Goal: Task Accomplishment & Management: Use online tool/utility

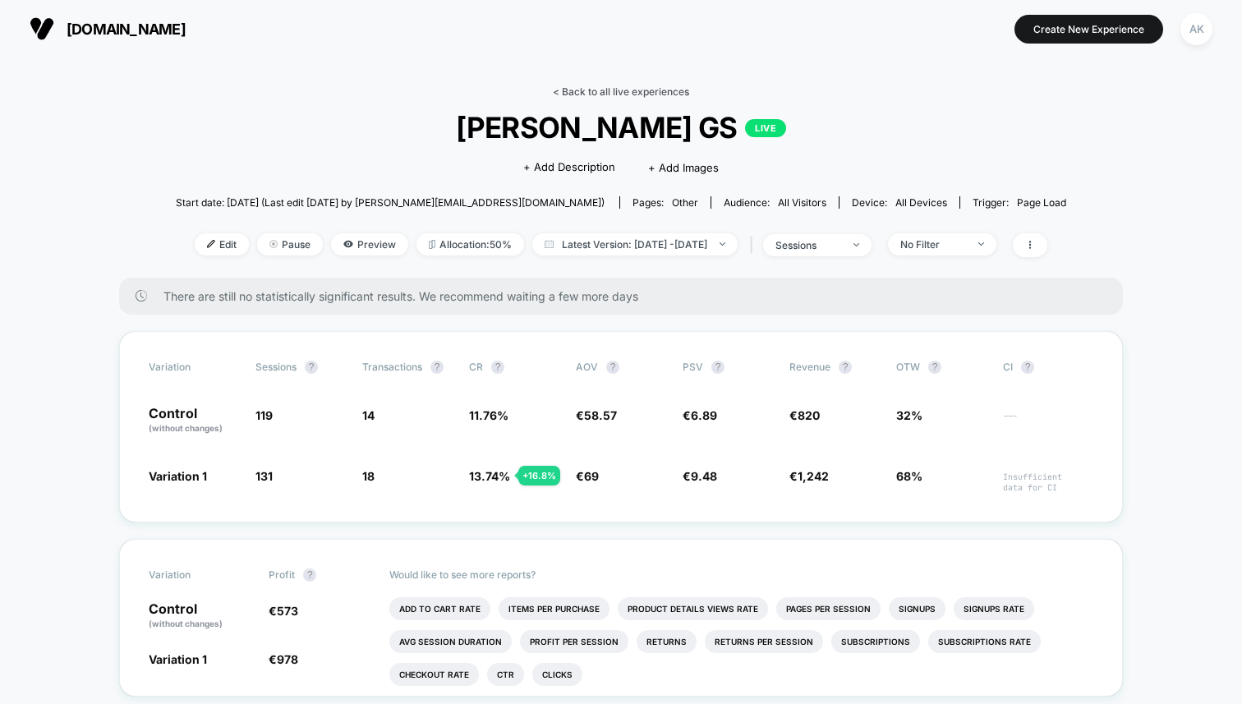
click at [558, 93] on link "< Back to all live experiences" at bounding box center [621, 91] width 136 height 12
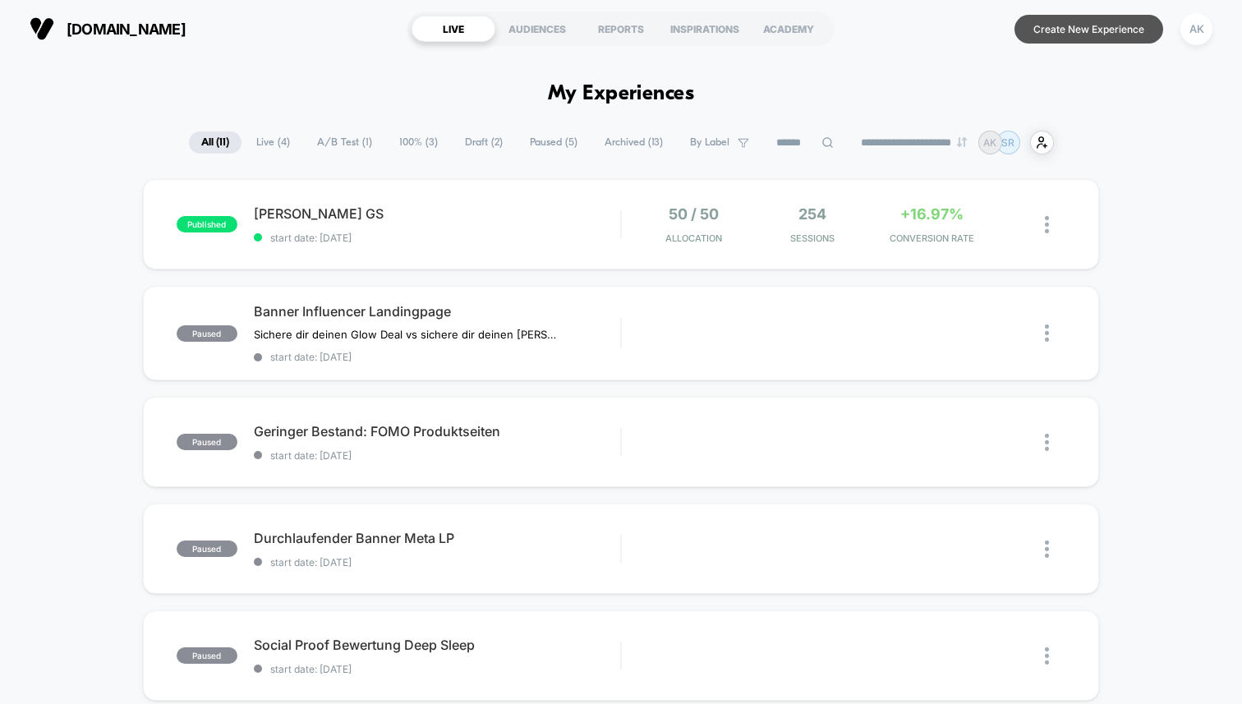
click at [1050, 34] on button "Create New Experience" at bounding box center [1089, 29] width 149 height 29
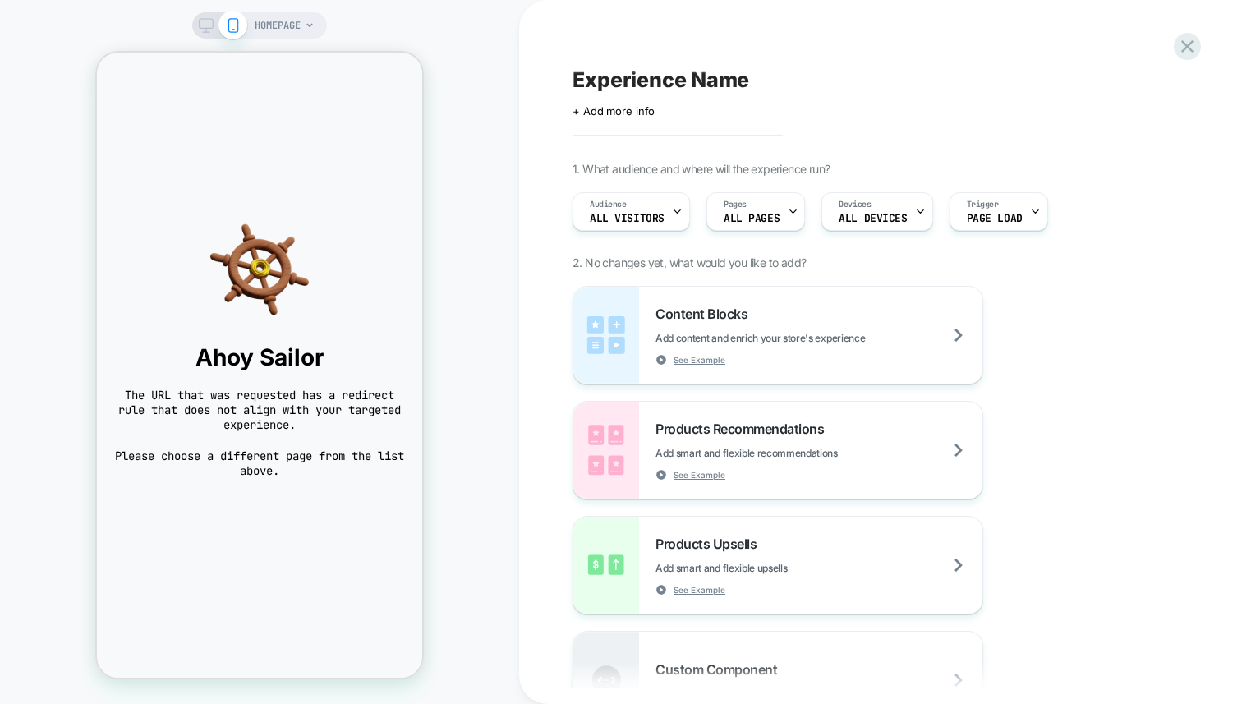
click at [307, 33] on div "HOMEPAGE" at bounding box center [285, 25] width 60 height 26
click at [306, 23] on icon at bounding box center [310, 26] width 10 height 10
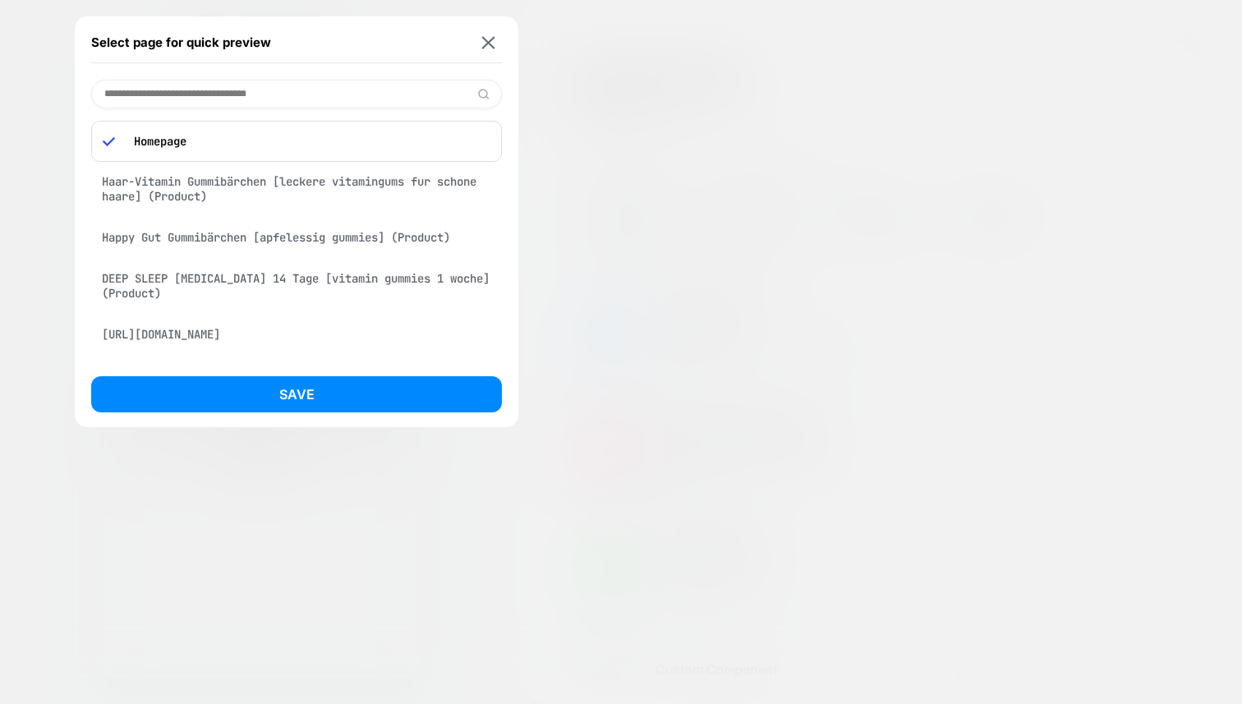
click at [302, 229] on div "Happy Gut Gummibärchen [apfelessig gummies] (Product)" at bounding box center [296, 237] width 411 height 31
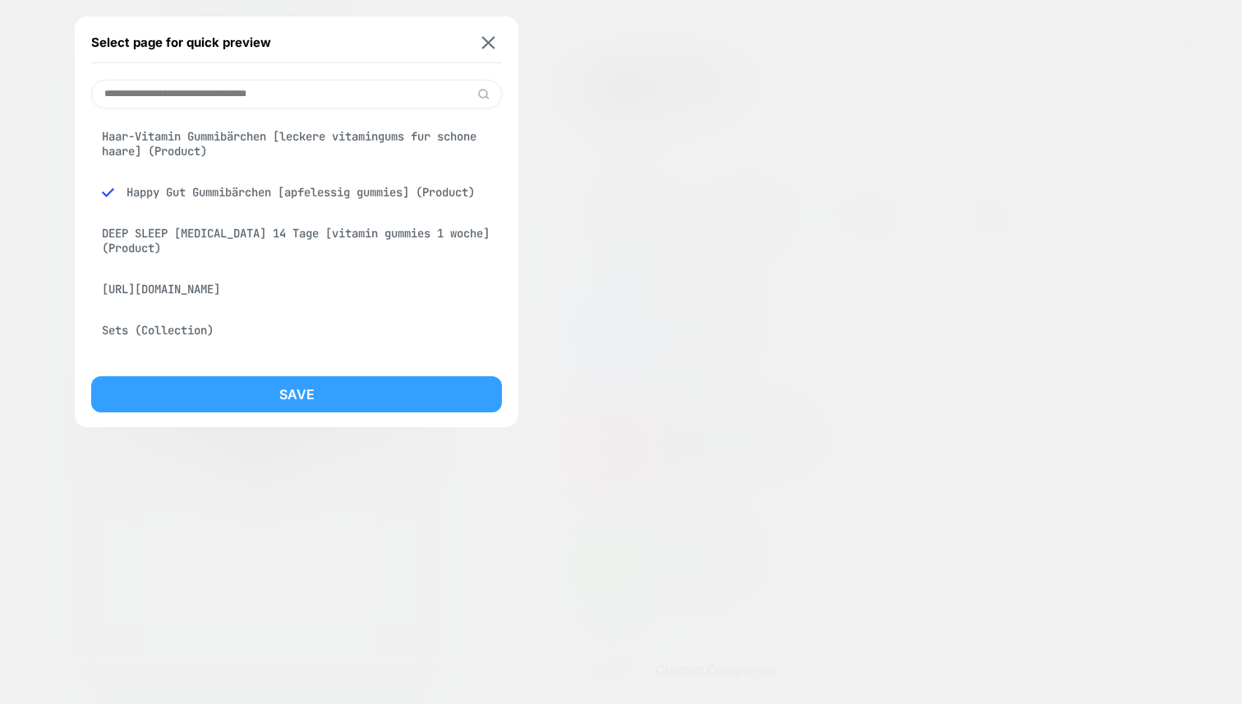
click at [339, 394] on button "Save" at bounding box center [296, 394] width 411 height 36
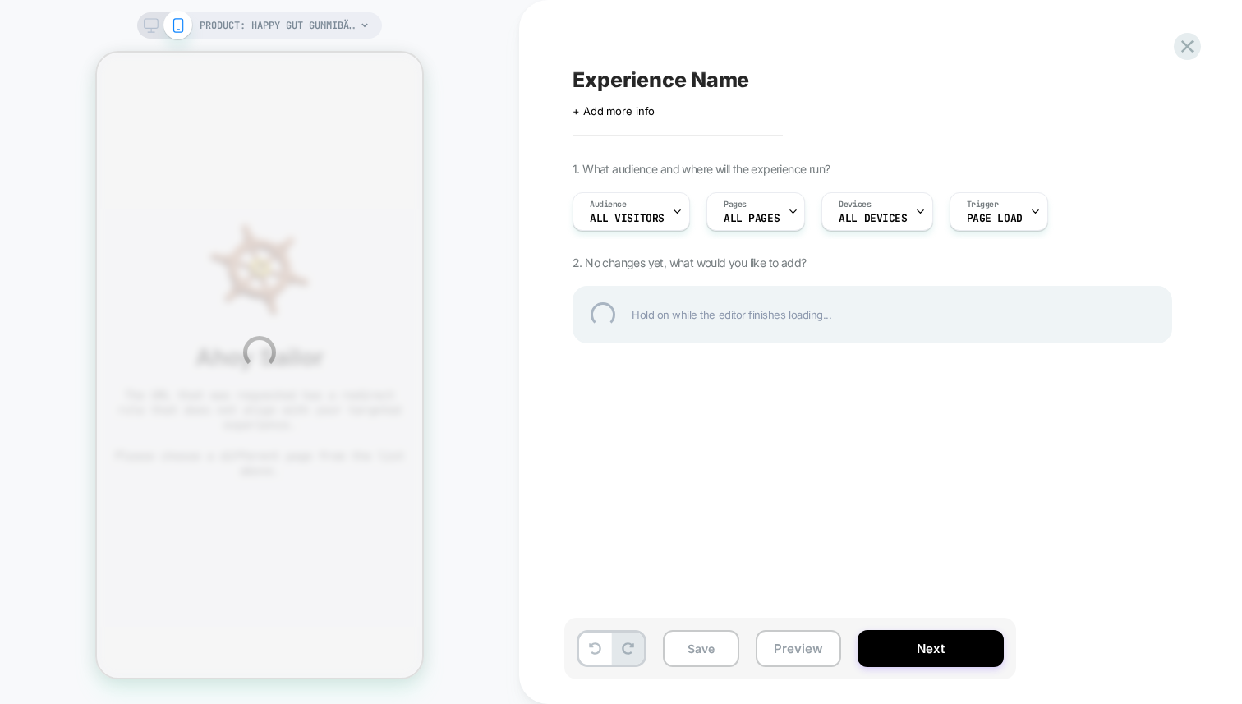
click at [784, 215] on div "PRODUCT: Happy Gut Gummibärchen [apfelessig gummies] PRODUCT: Happy Gut Gummibä…" at bounding box center [621, 352] width 1242 height 704
select select "**********"
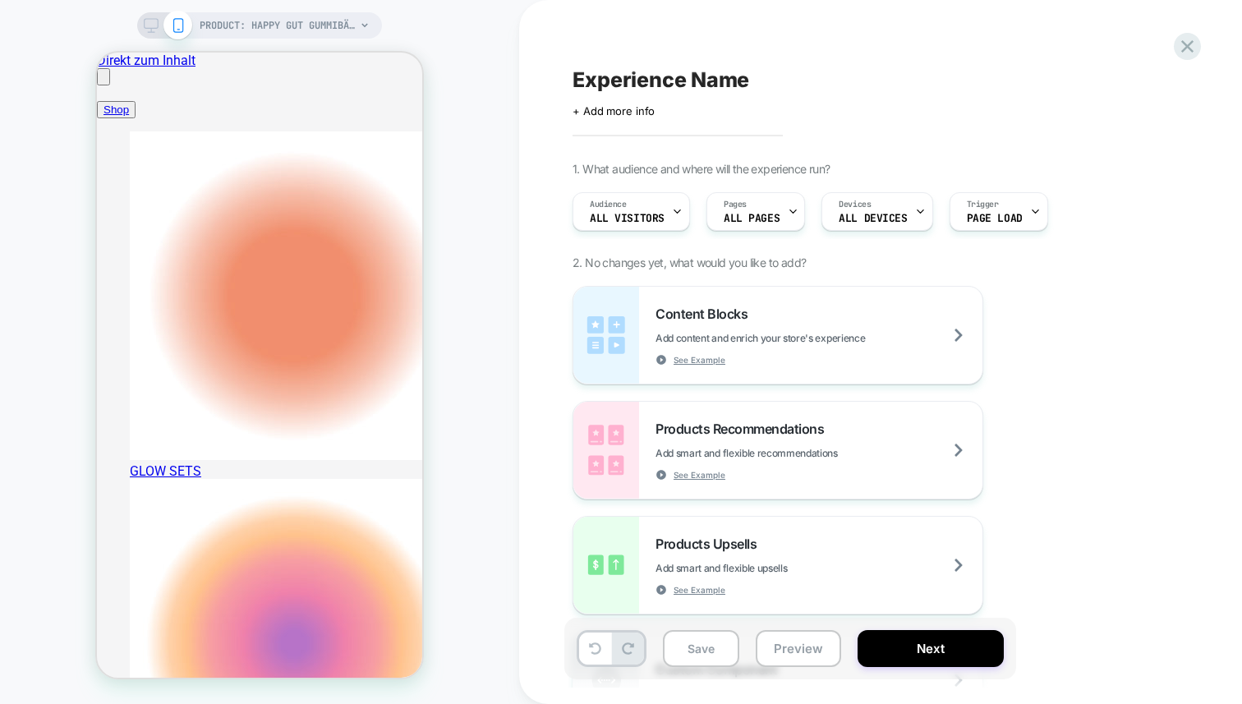
click at [789, 213] on icon at bounding box center [793, 211] width 11 height 11
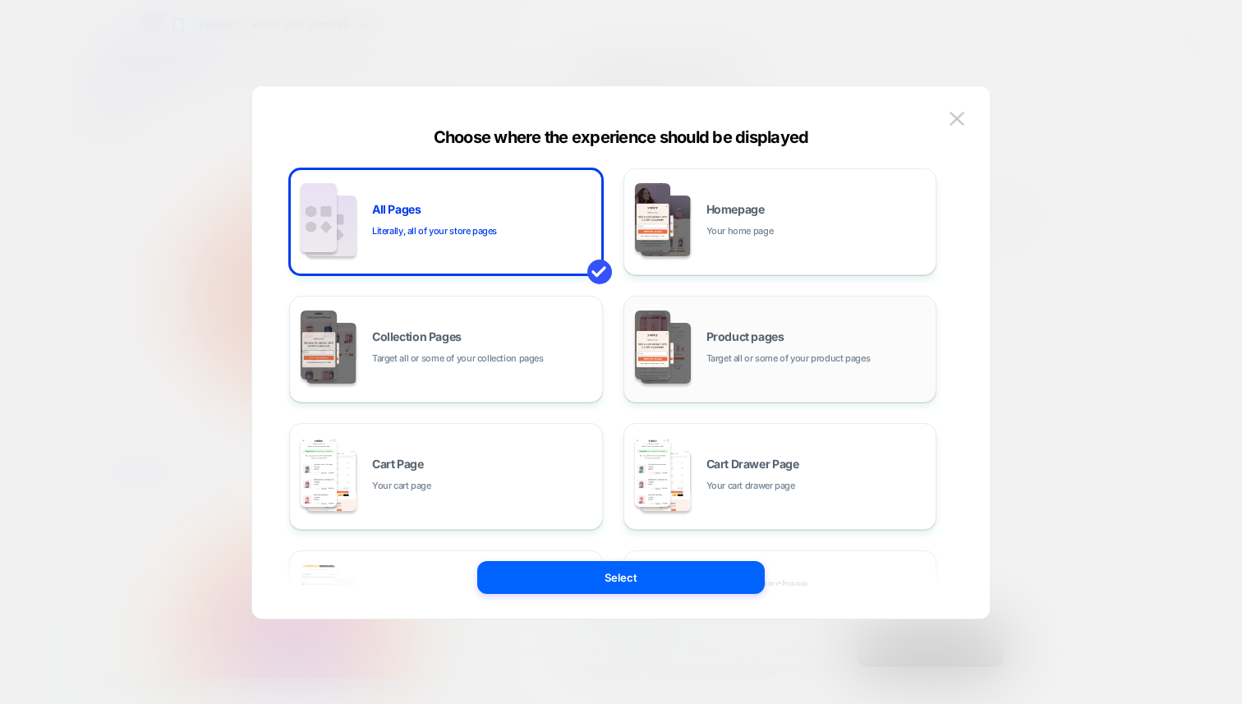
click at [708, 321] on div "Product pages Target all or some of your product pages" at bounding box center [781, 349] width 296 height 90
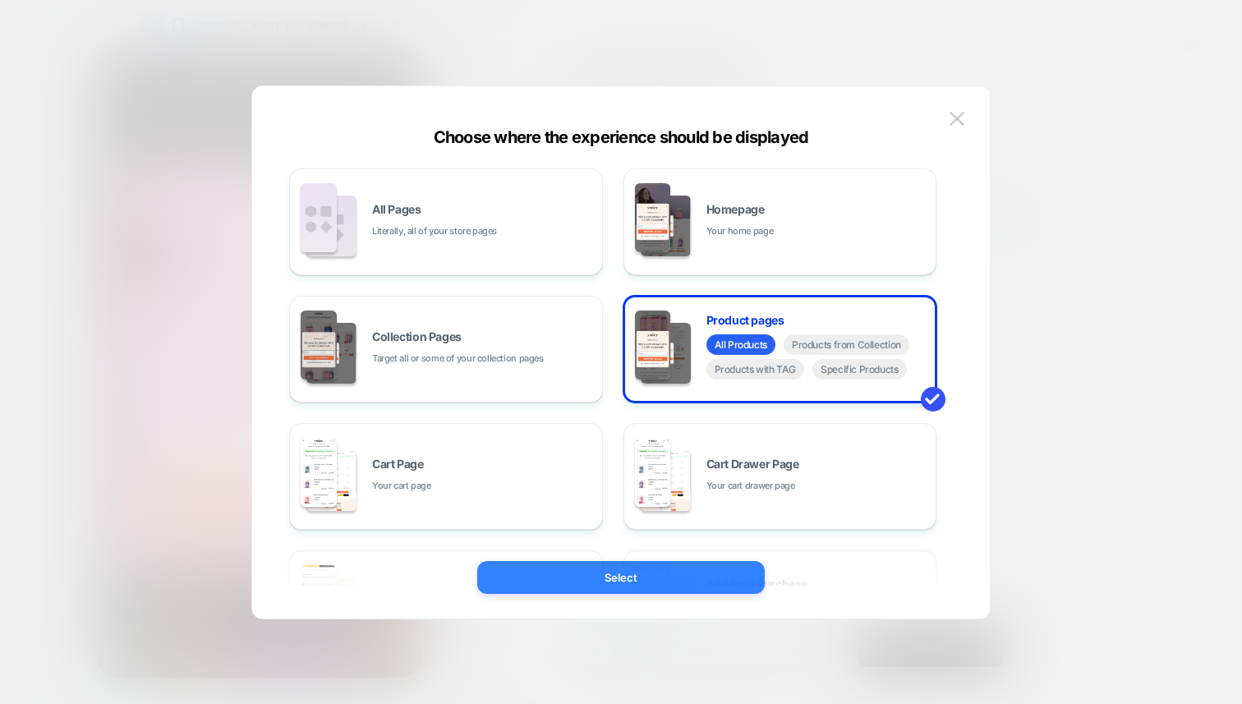
click at [659, 580] on button "Select" at bounding box center [621, 577] width 288 height 33
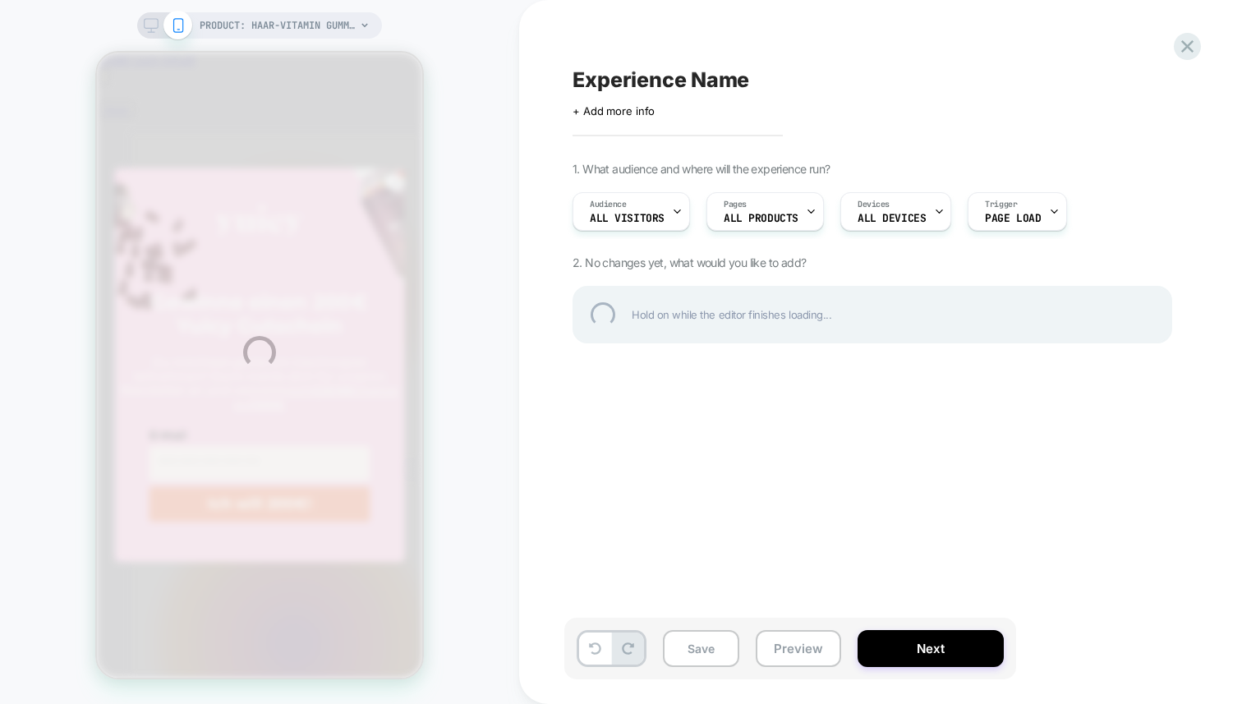
click at [766, 219] on div "PRODUCT: Haar-Vitamin Gummibärchen [leckere vitamingums fur schone haare] PRODU…" at bounding box center [621, 352] width 1242 height 704
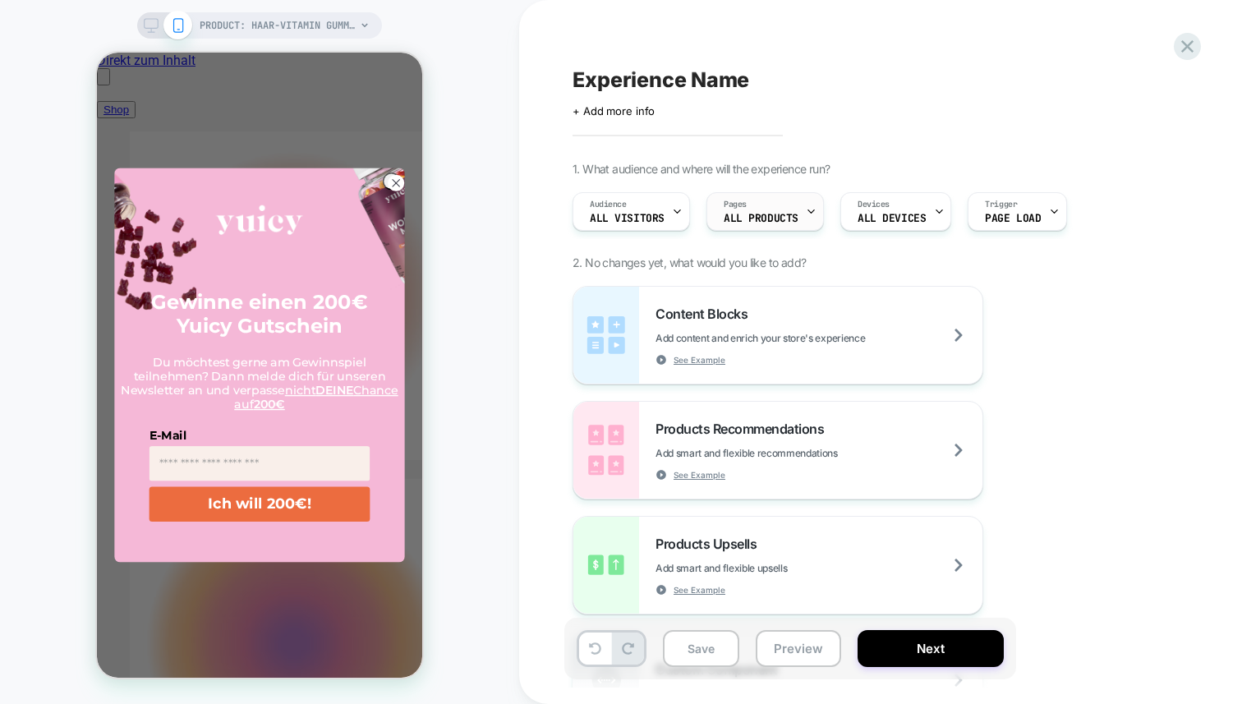
click at [809, 210] on icon at bounding box center [812, 211] width 6 height 3
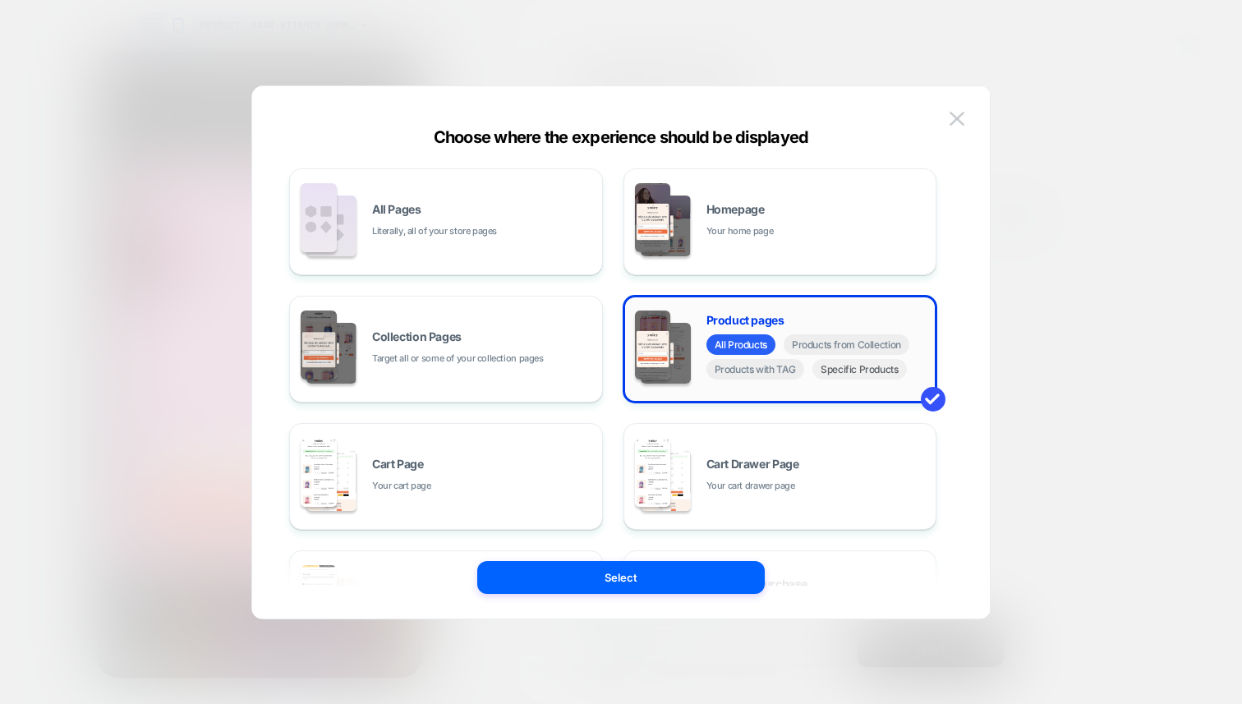
click at [858, 374] on span "Specific Products" at bounding box center [860, 369] width 94 height 21
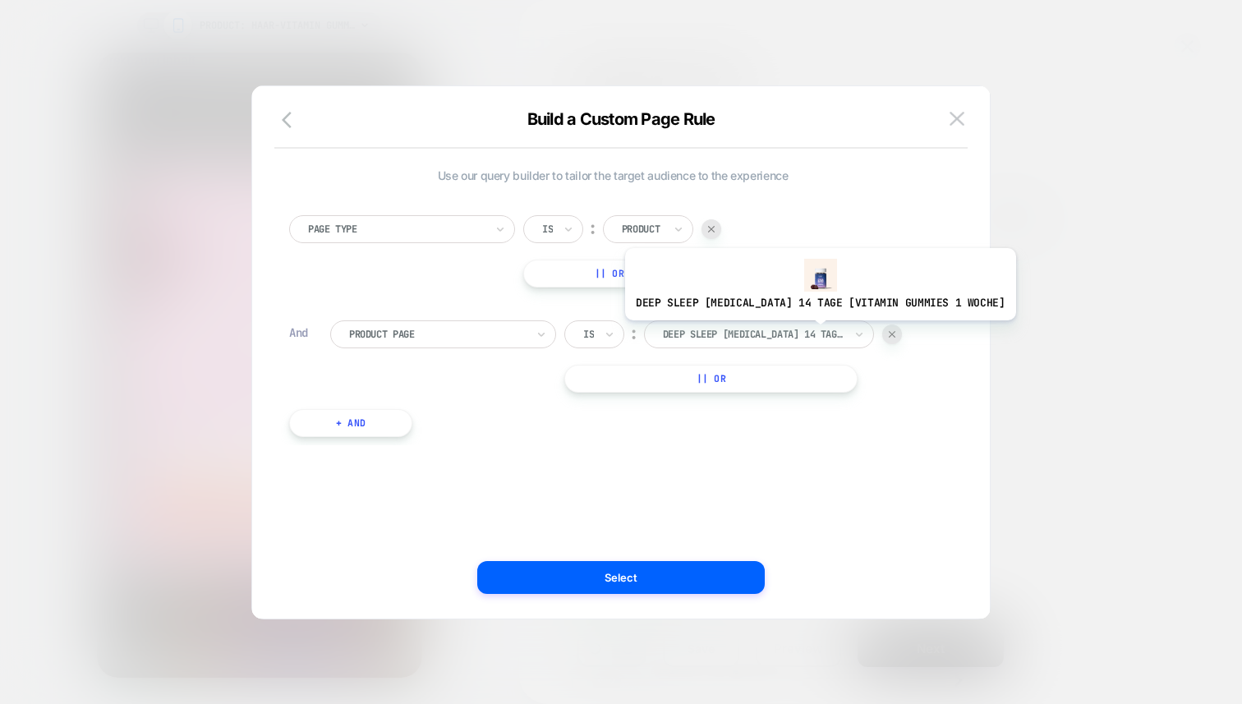
click at [800, 333] on div at bounding box center [753, 334] width 181 height 15
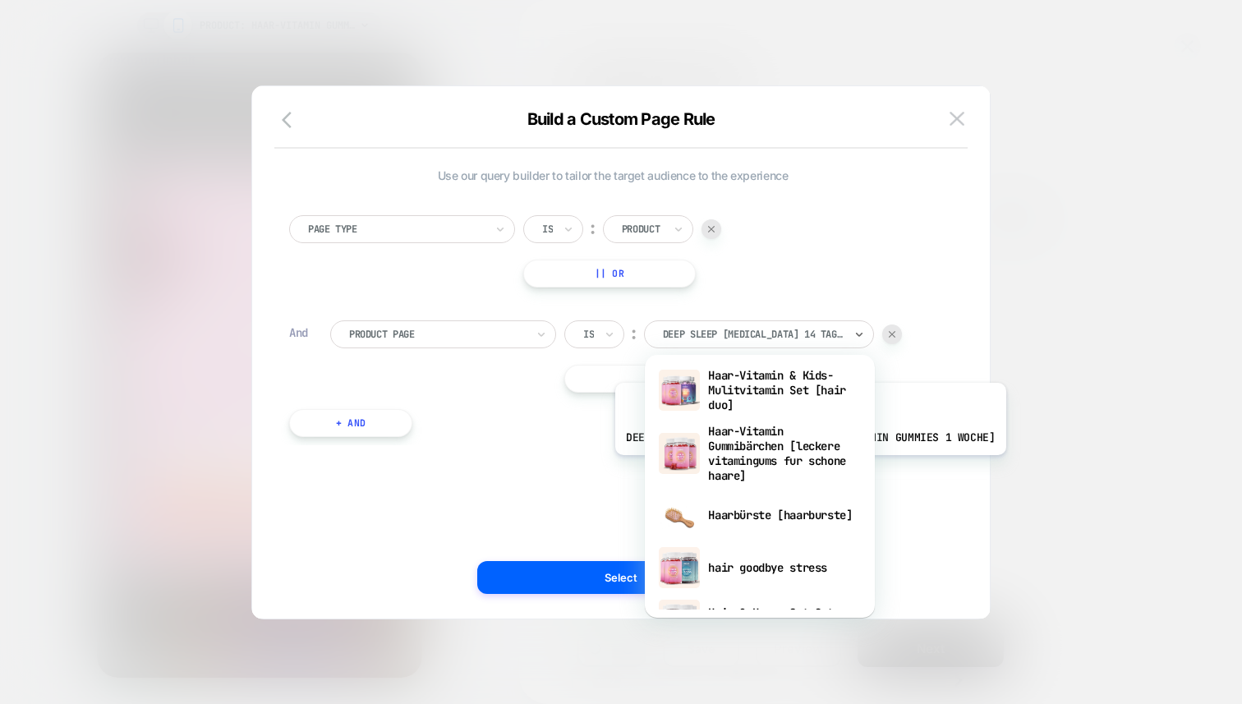
scroll to position [457, 0]
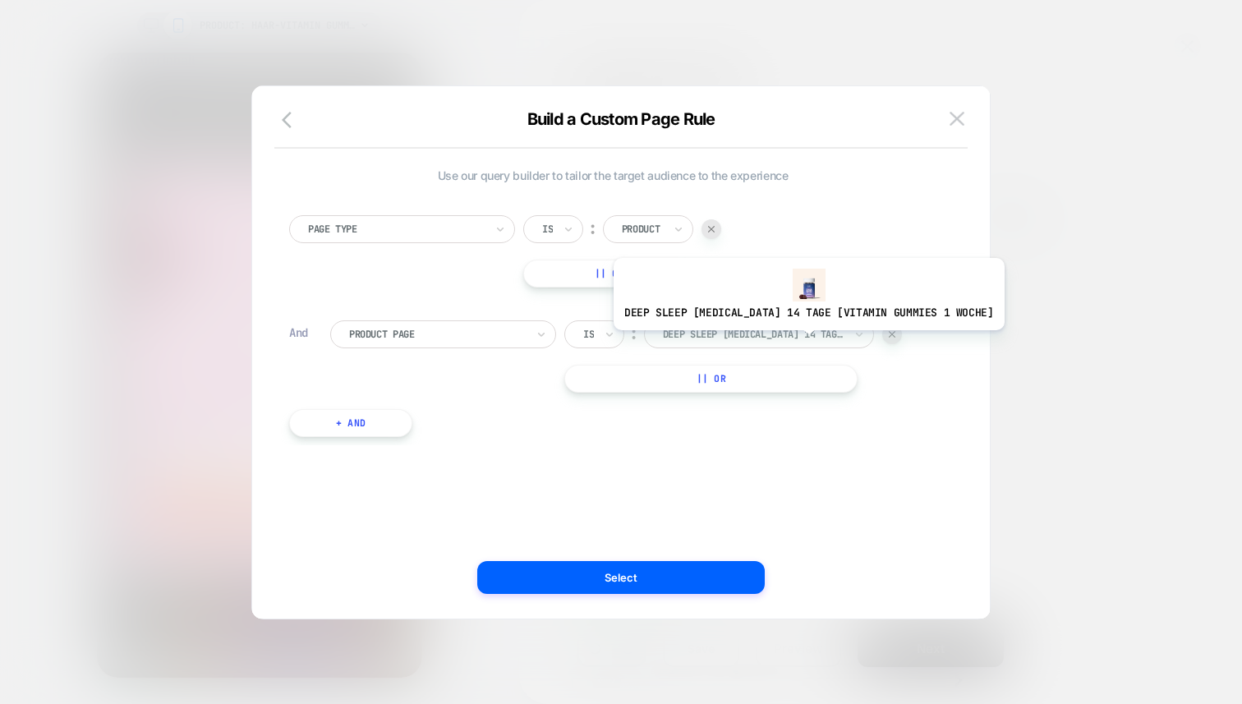
click at [789, 343] on div "DEEP SLEEP [MEDICAL_DATA] 14 Tage [vitamin gummies 1 woche]" at bounding box center [753, 334] width 184 height 18
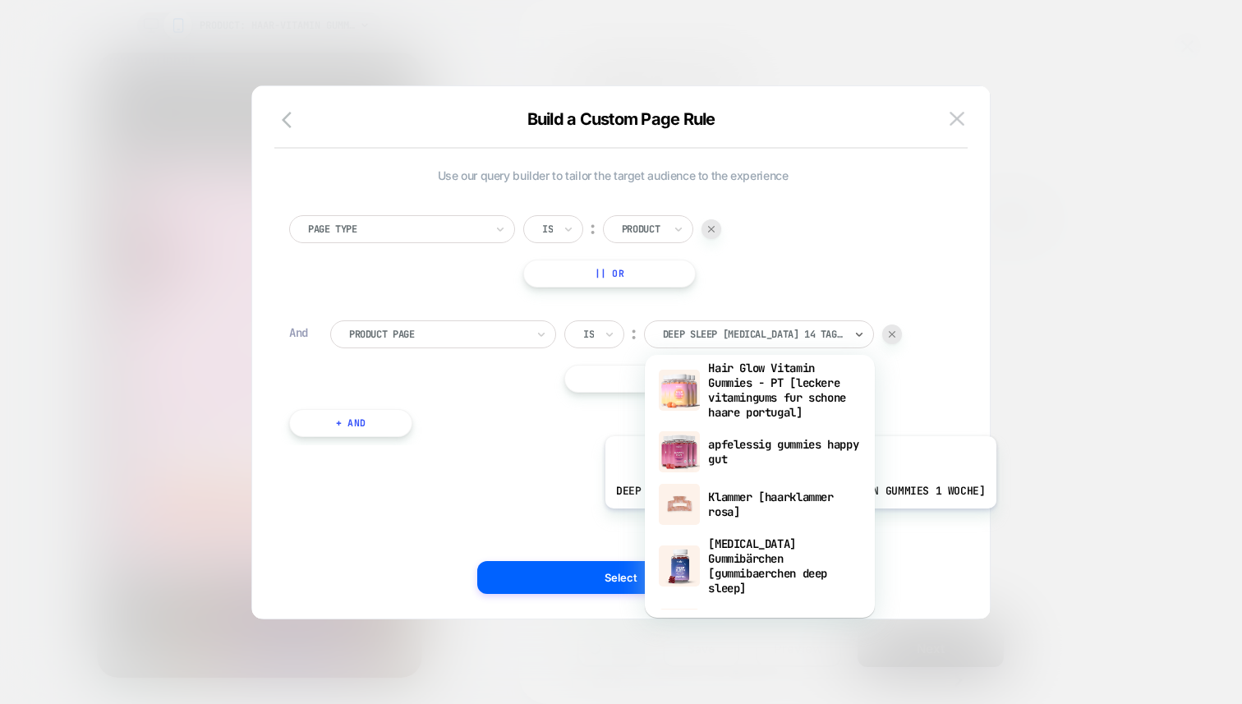
scroll to position [810, 0]
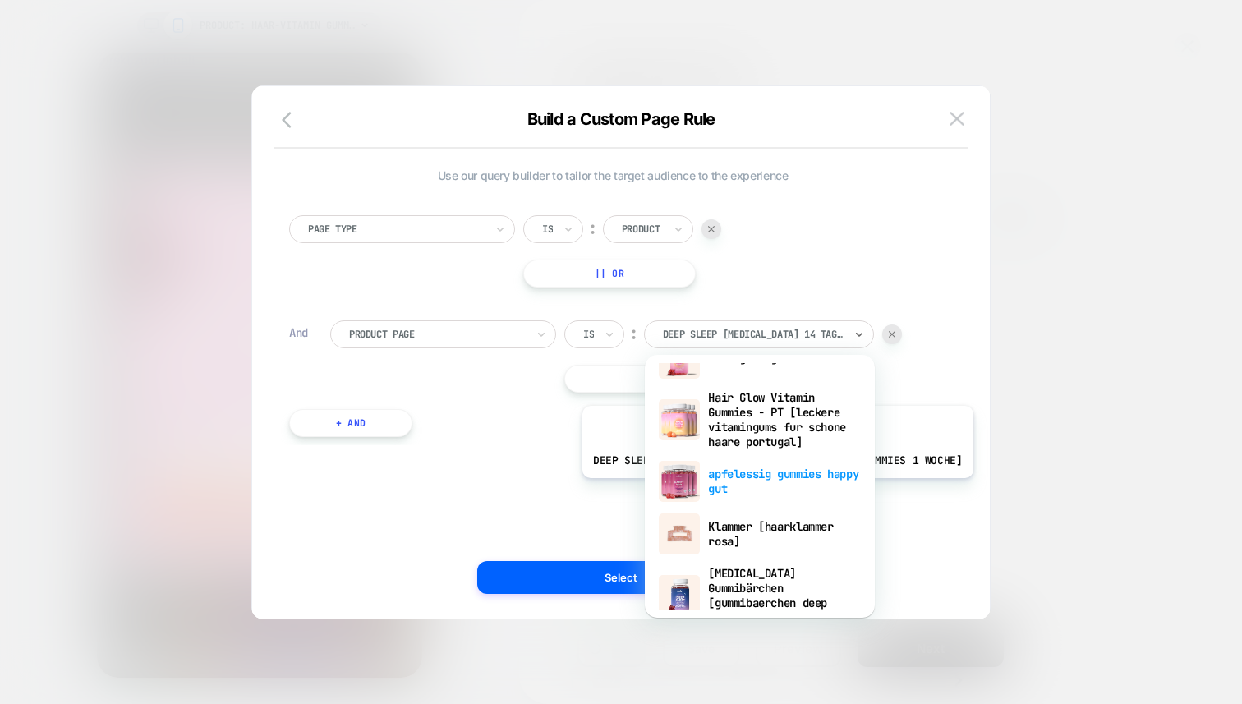
click at [758, 491] on div "apfelessig gummies happy gut" at bounding box center [760, 481] width 214 height 53
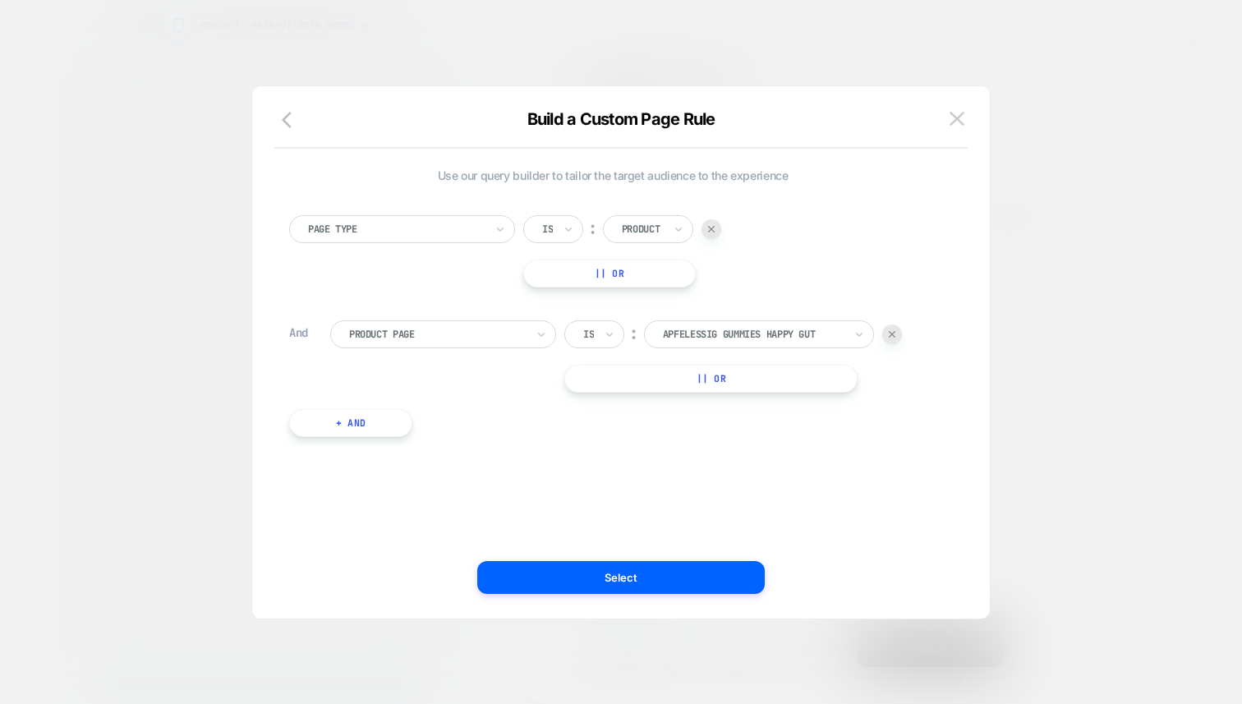
select select "**********"
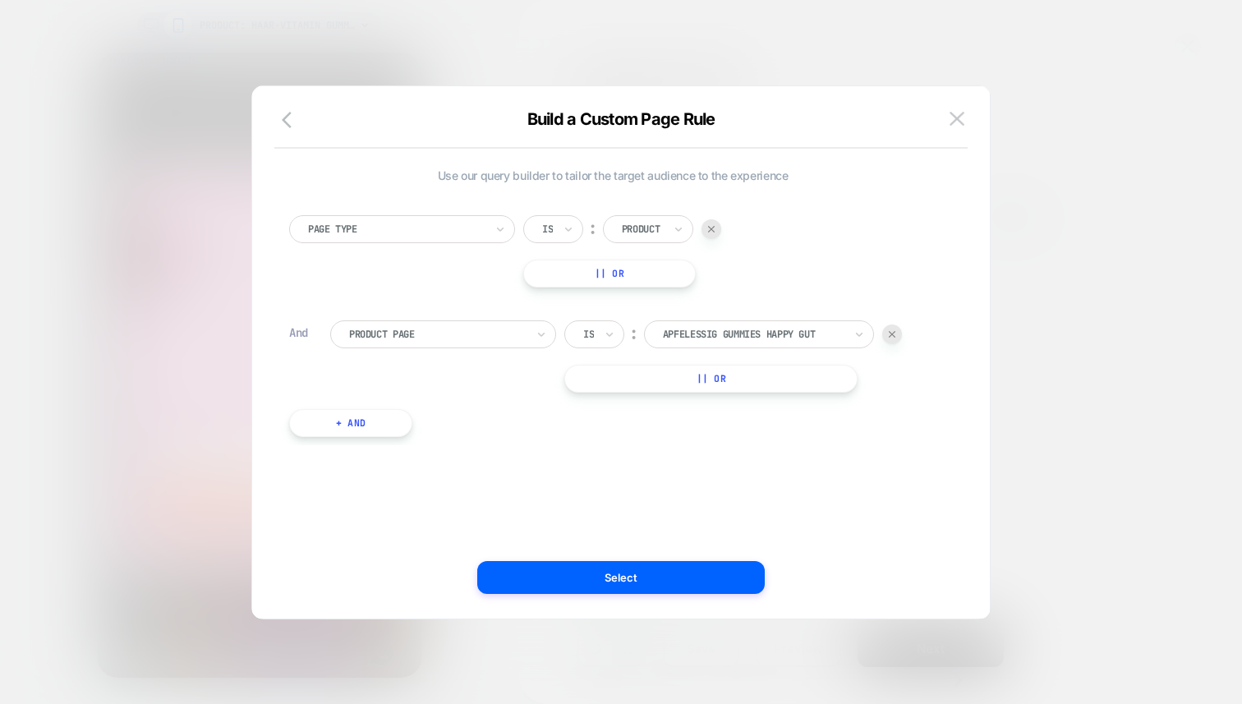
scroll to position [0, 0]
click at [688, 586] on button "Select" at bounding box center [621, 577] width 288 height 33
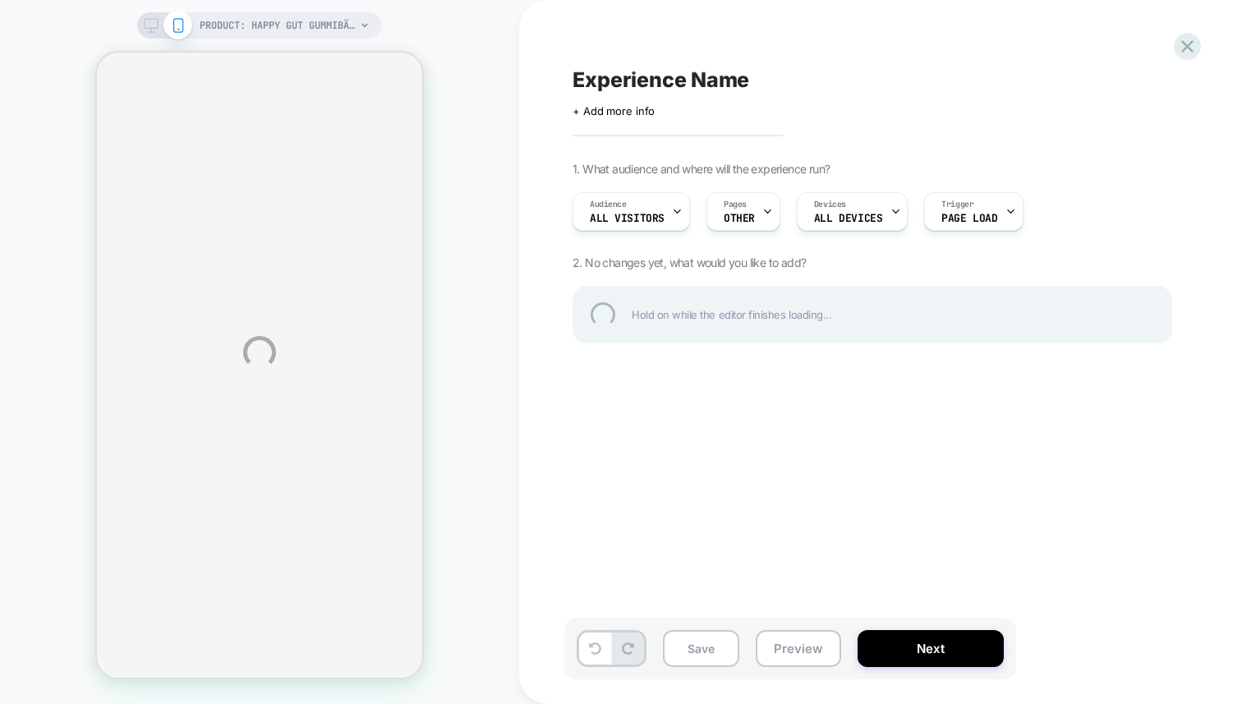
select select "**********"
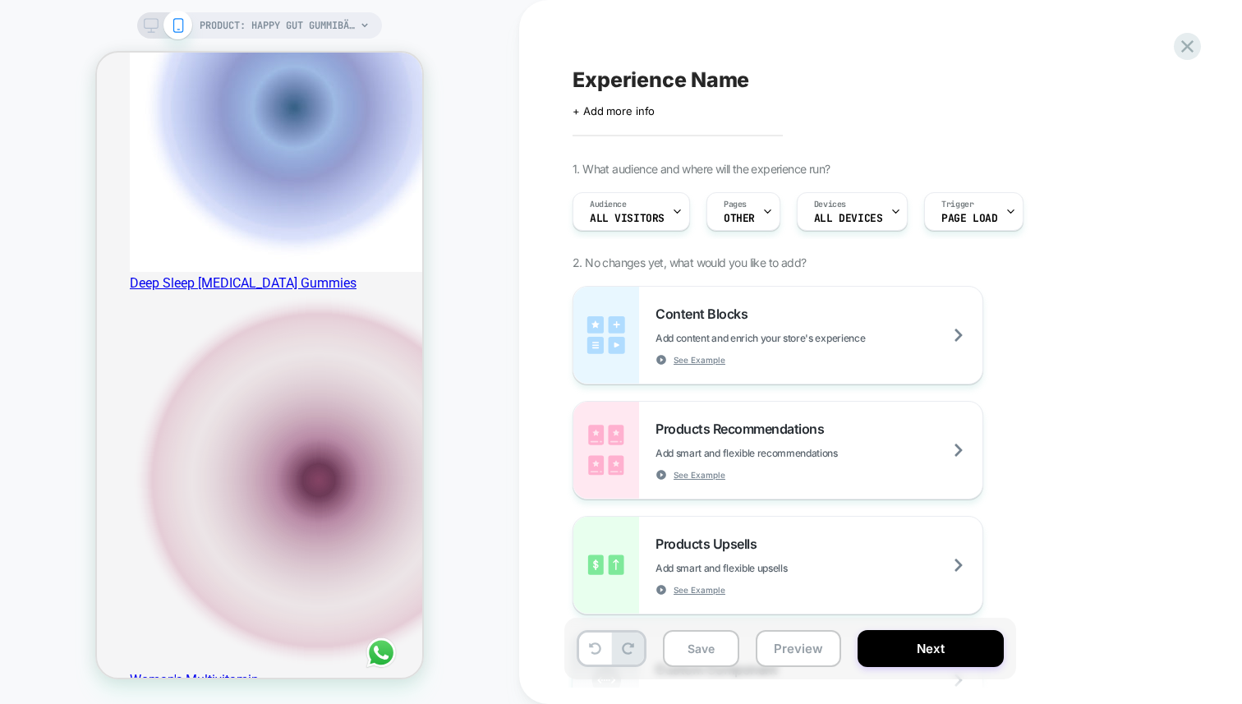
scroll to position [885, 0]
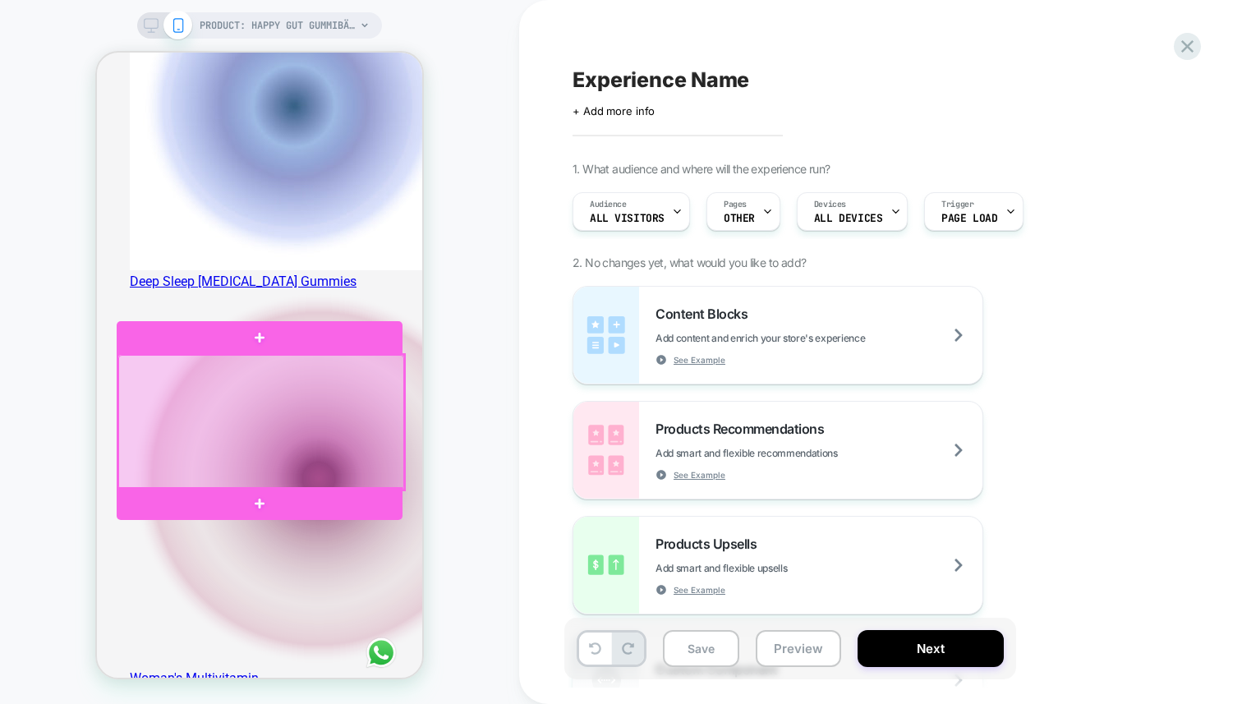
click at [121, 411] on div at bounding box center [261, 422] width 286 height 135
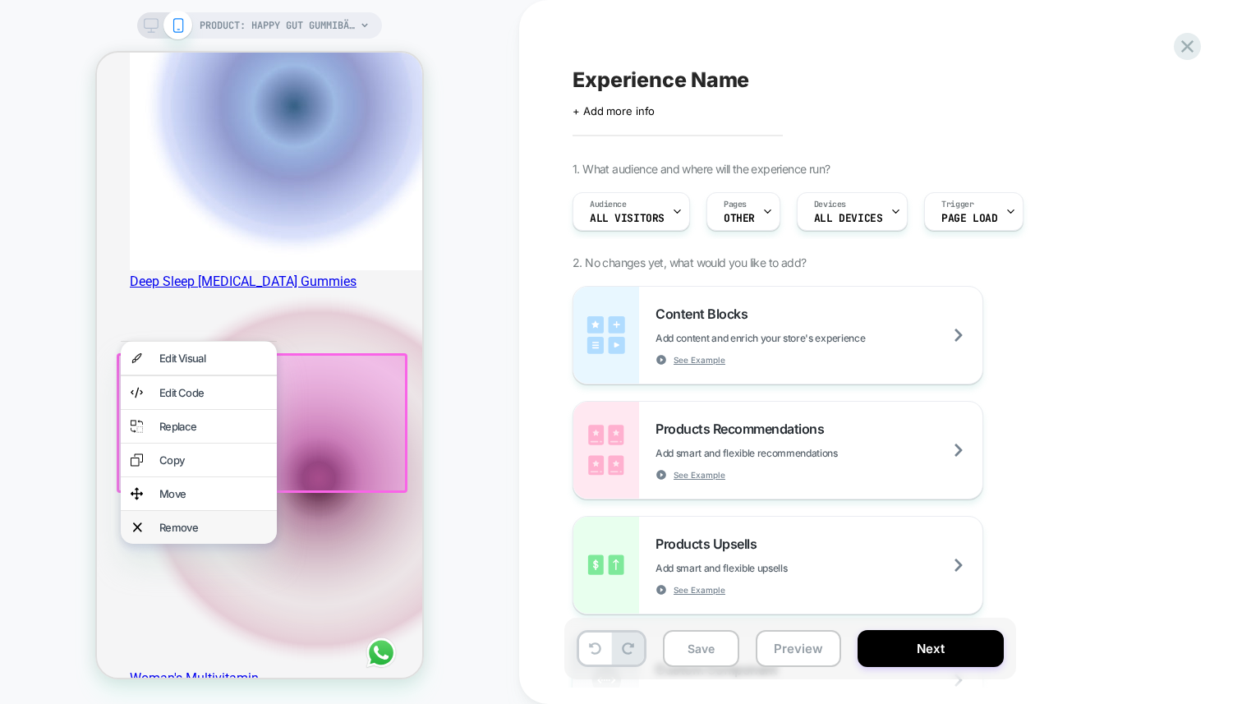
click at [216, 534] on div "Remove" at bounding box center [213, 527] width 108 height 13
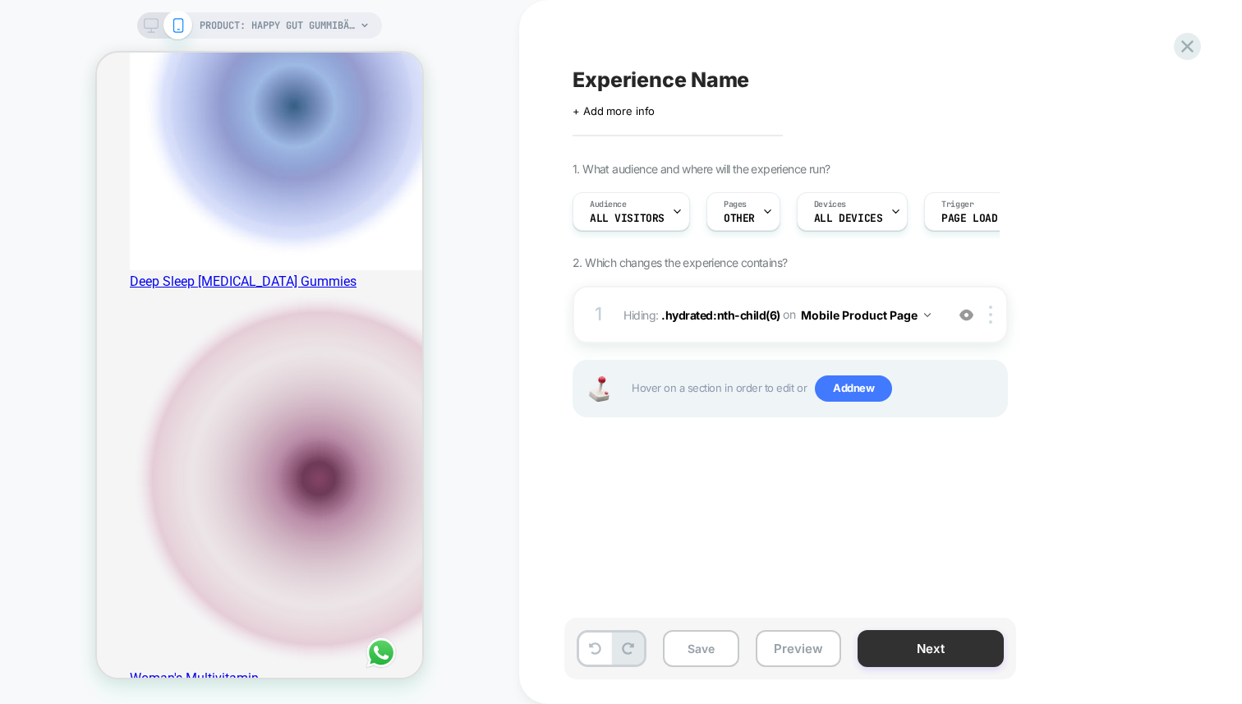
click at [935, 646] on button "Next" at bounding box center [931, 648] width 146 height 37
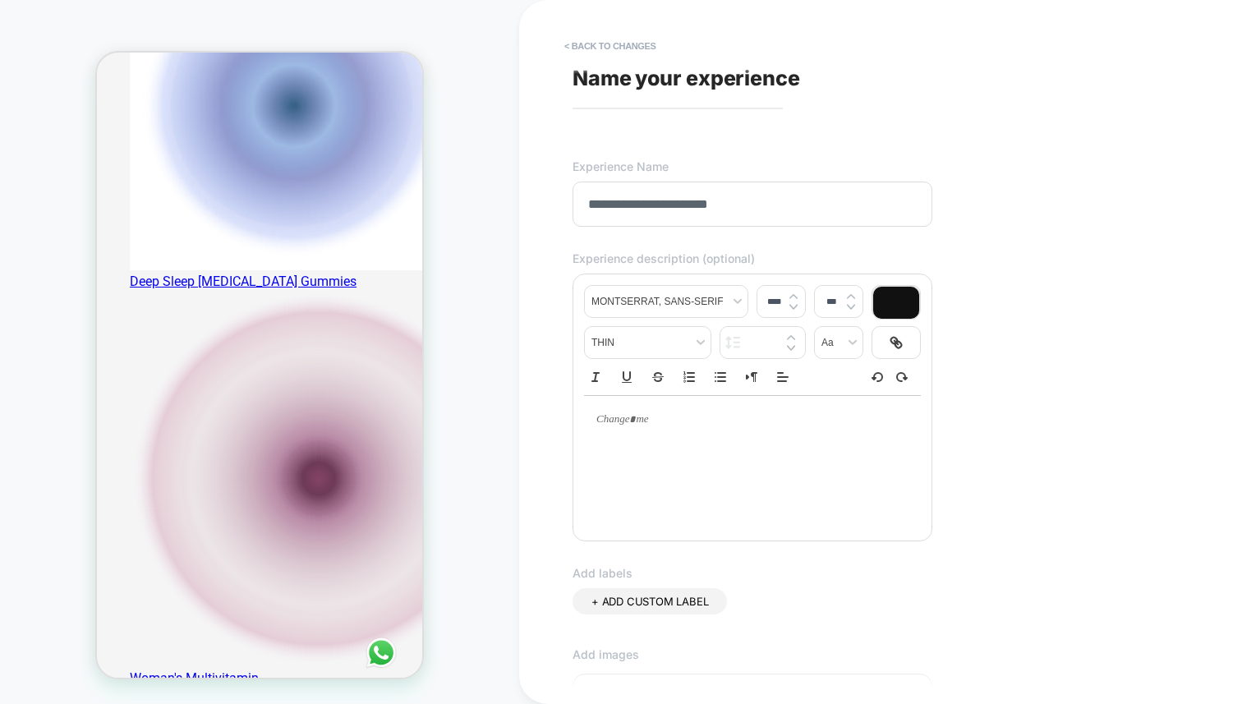
type input "**********"
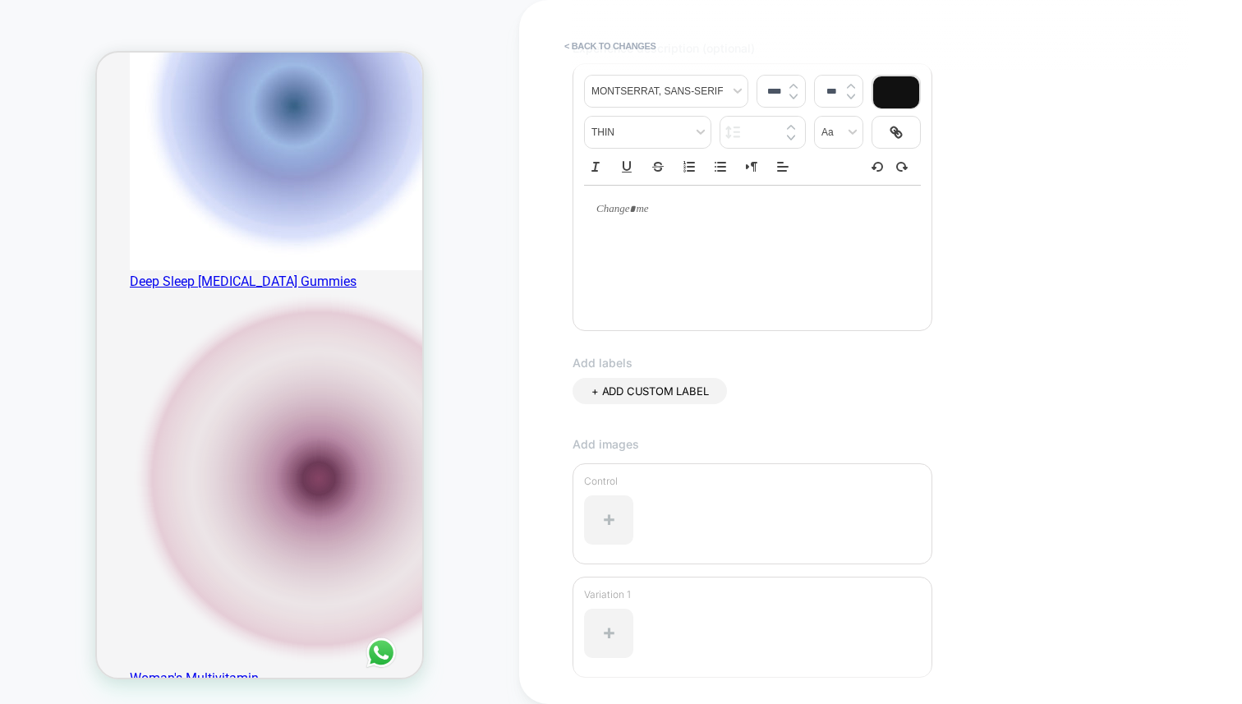
scroll to position [343, 0]
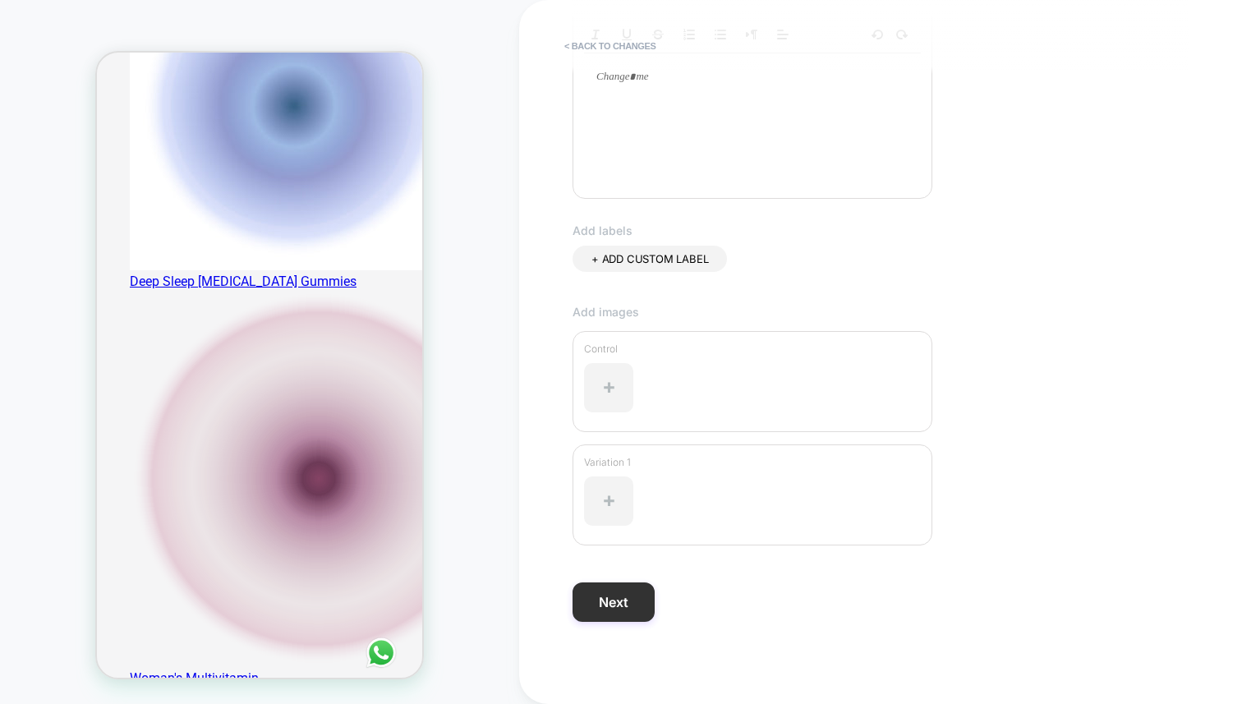
click at [615, 611] on button "Next" at bounding box center [614, 602] width 82 height 39
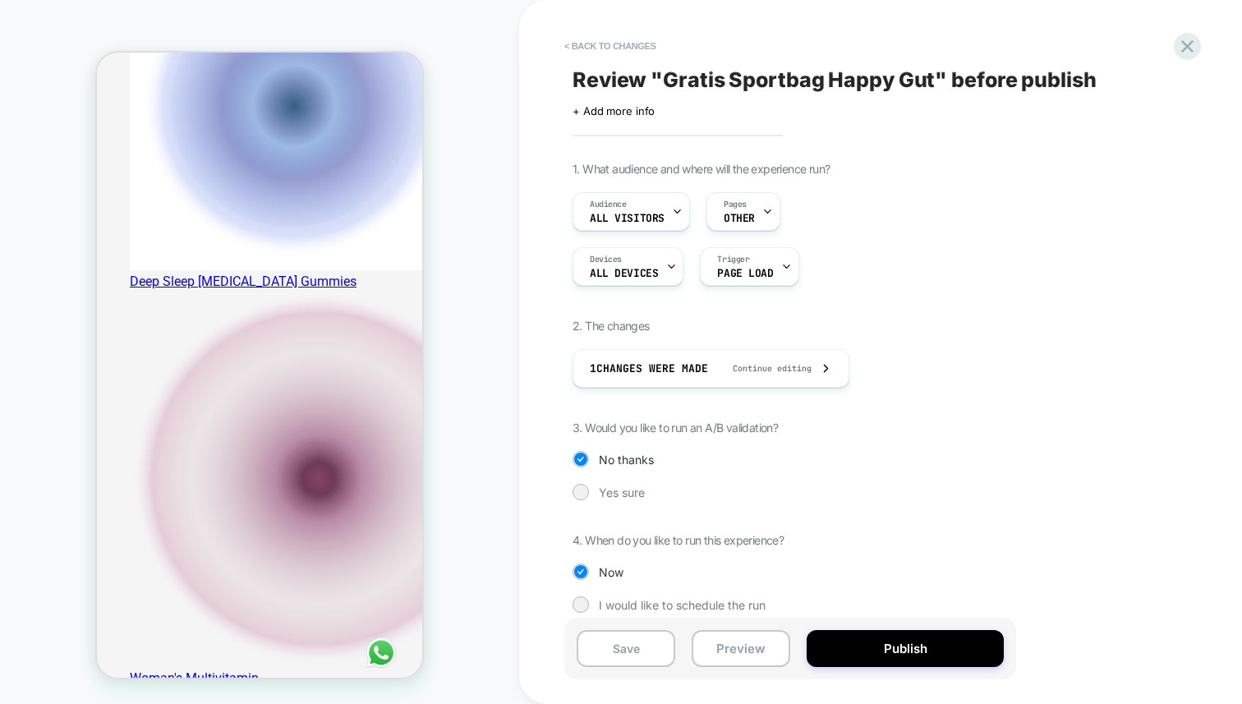
scroll to position [15, 0]
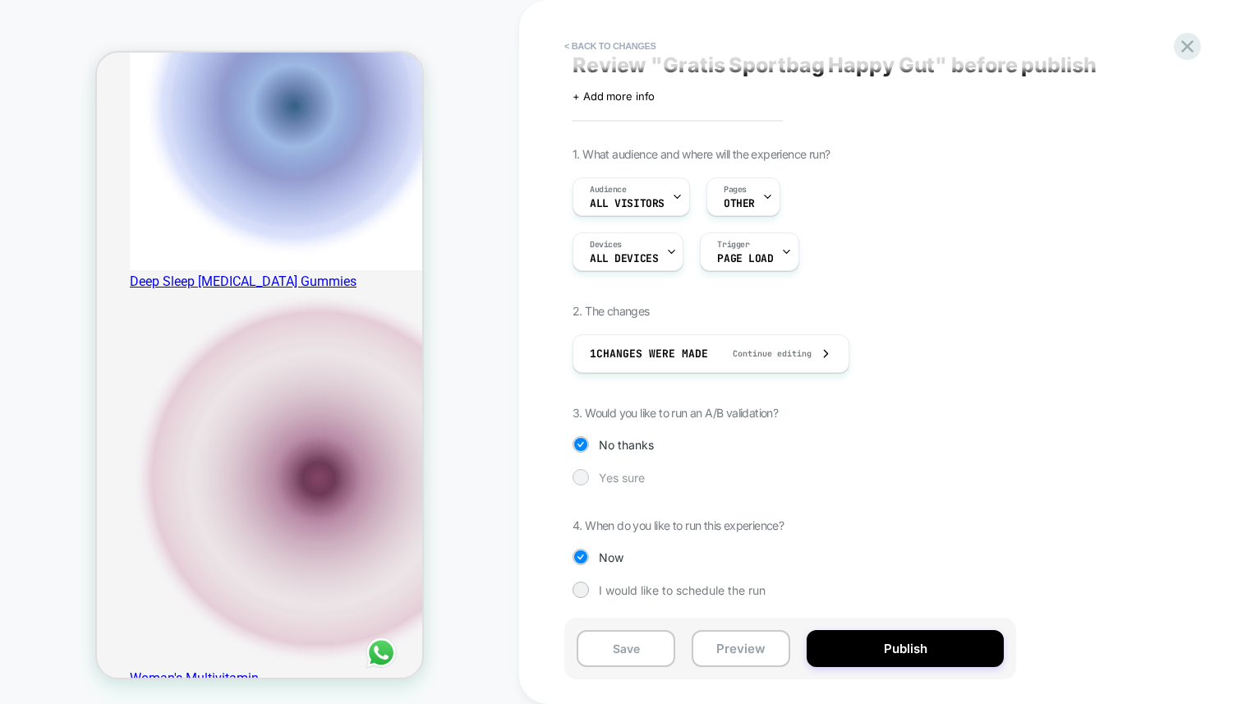
click at [621, 474] on span "Yes sure" at bounding box center [622, 478] width 46 height 14
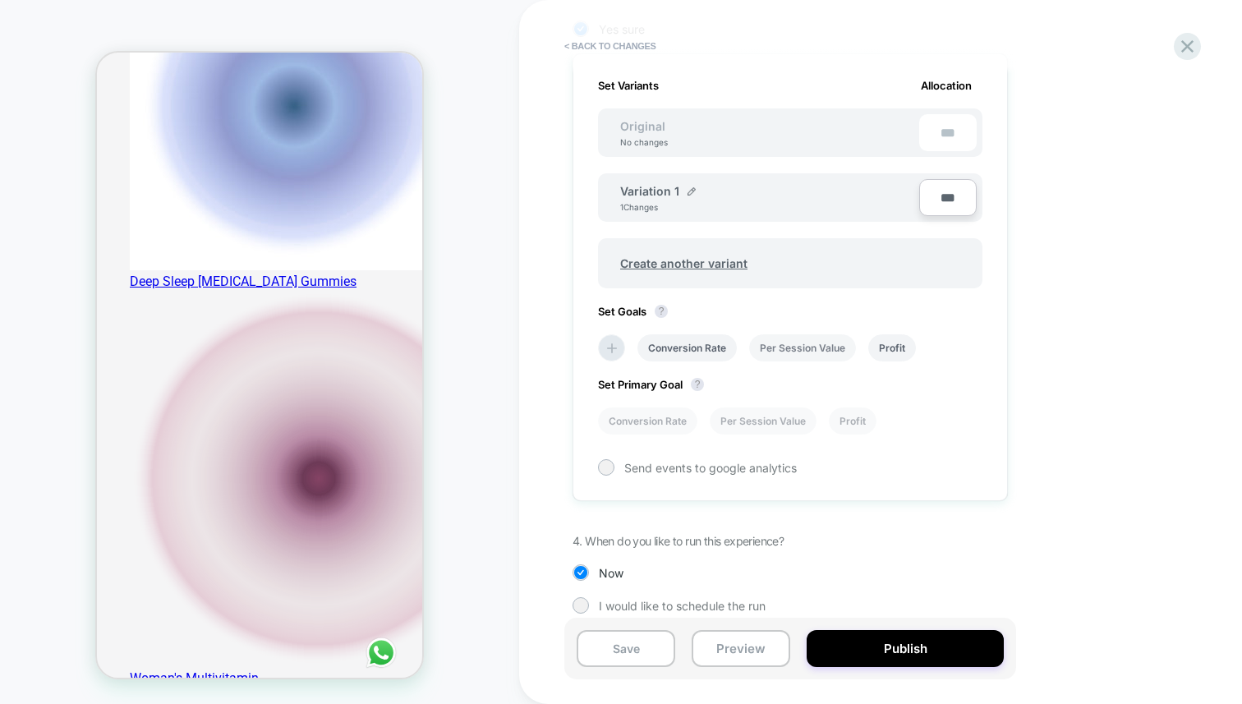
scroll to position [480, 0]
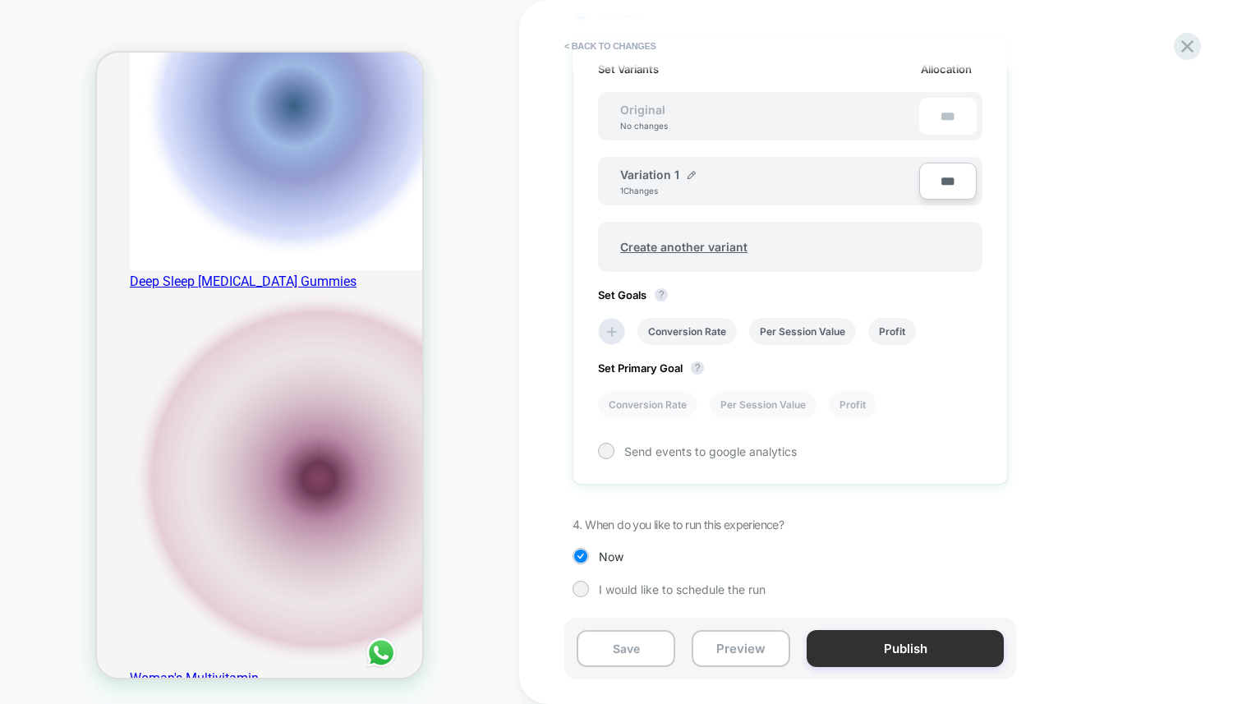
click at [873, 644] on button "Publish" at bounding box center [905, 648] width 197 height 37
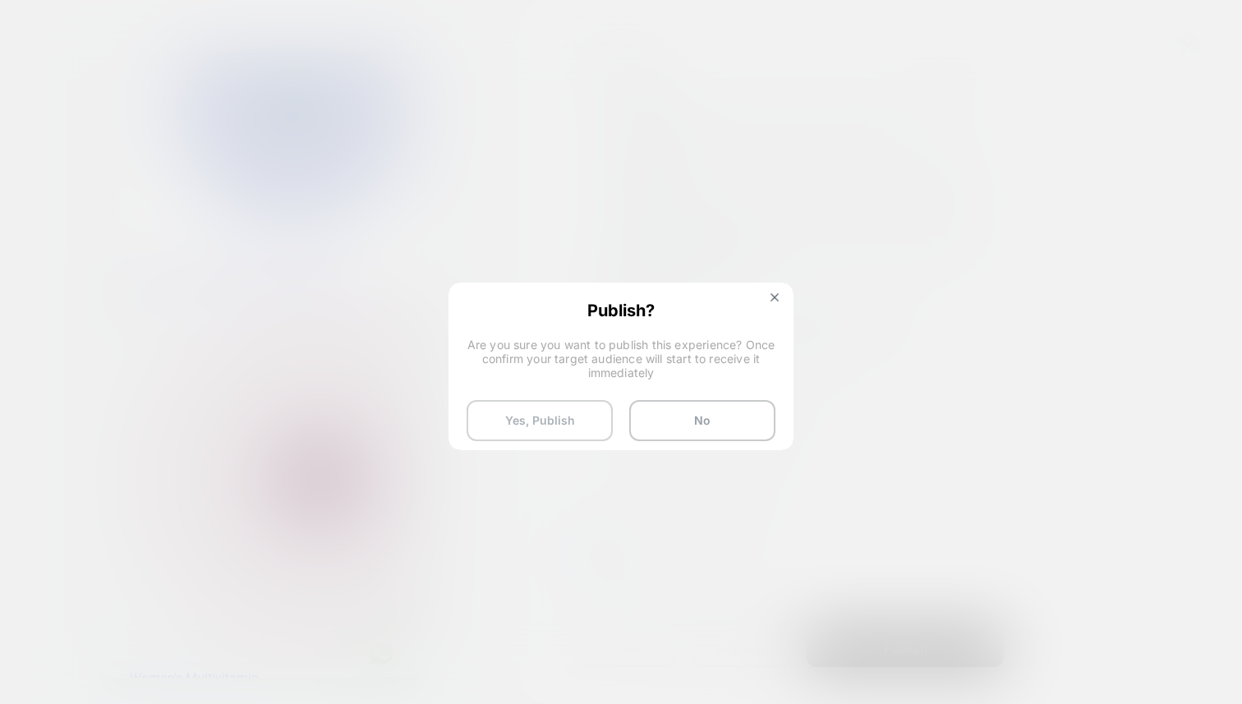
click at [570, 418] on button "Yes, Publish" at bounding box center [540, 420] width 146 height 41
